Goal: Task Accomplishment & Management: Manage account settings

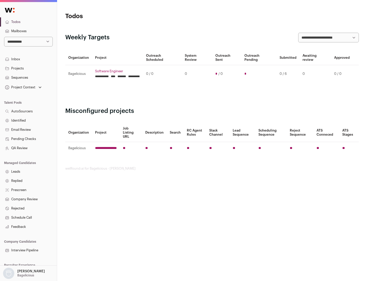
click at [28, 68] on link "Projects" at bounding box center [28, 68] width 57 height 9
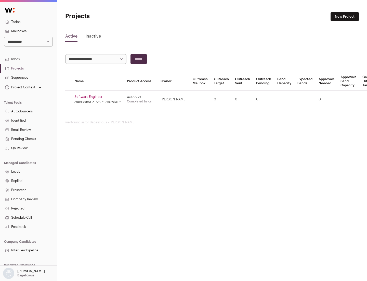
click at [99, 97] on link "Software Engineer" at bounding box center [97, 97] width 46 height 4
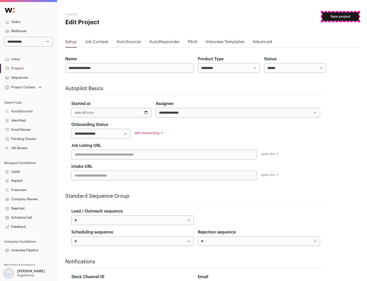
click at [341, 17] on button "Save project" at bounding box center [340, 16] width 37 height 9
